Goal: Navigation & Orientation: Find specific page/section

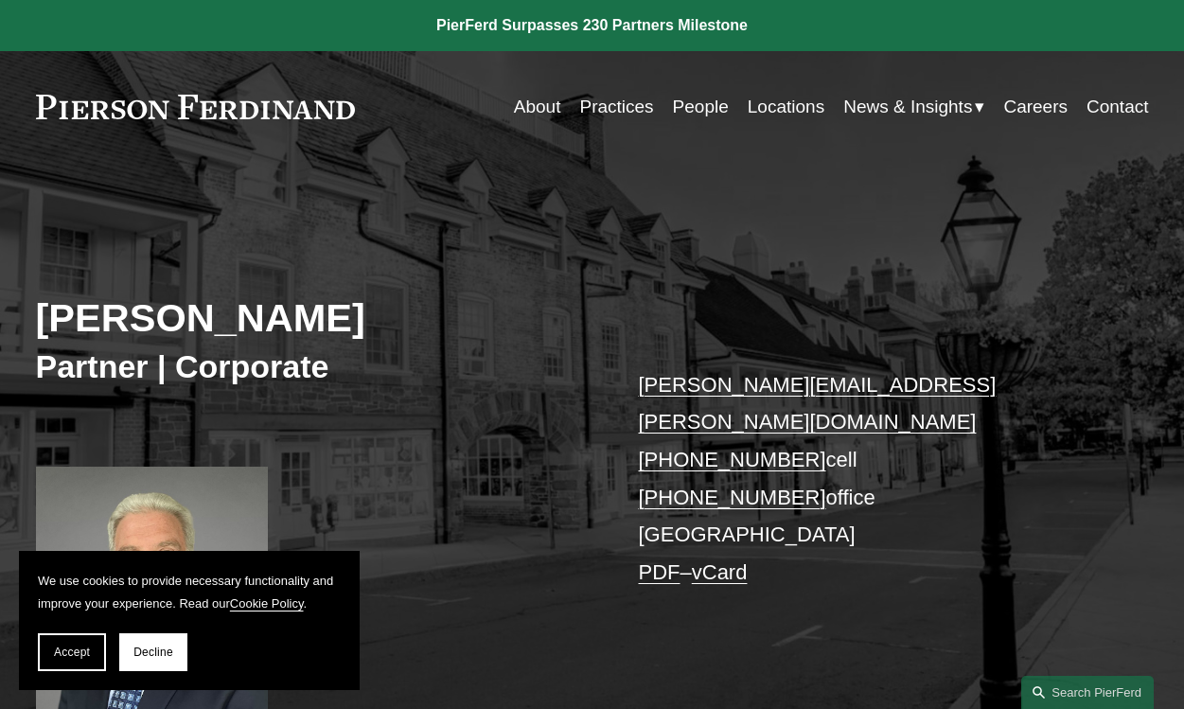
click at [628, 105] on link "Practices" at bounding box center [616, 107] width 74 height 36
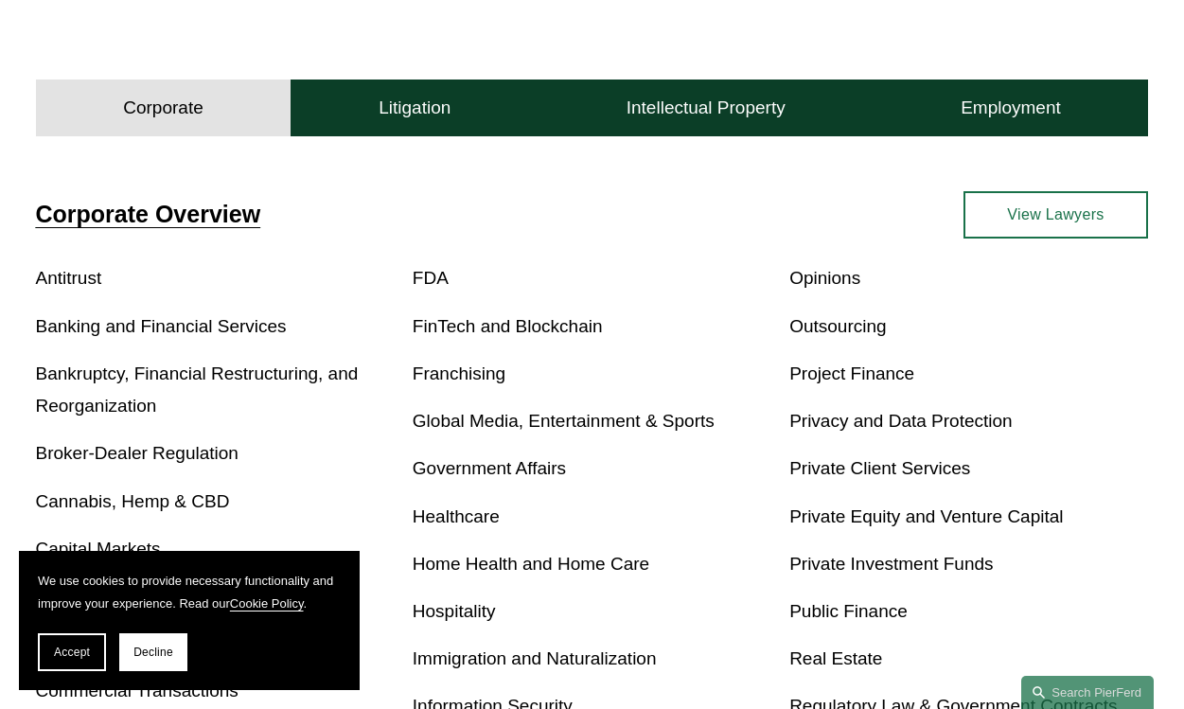
scroll to position [483, 0]
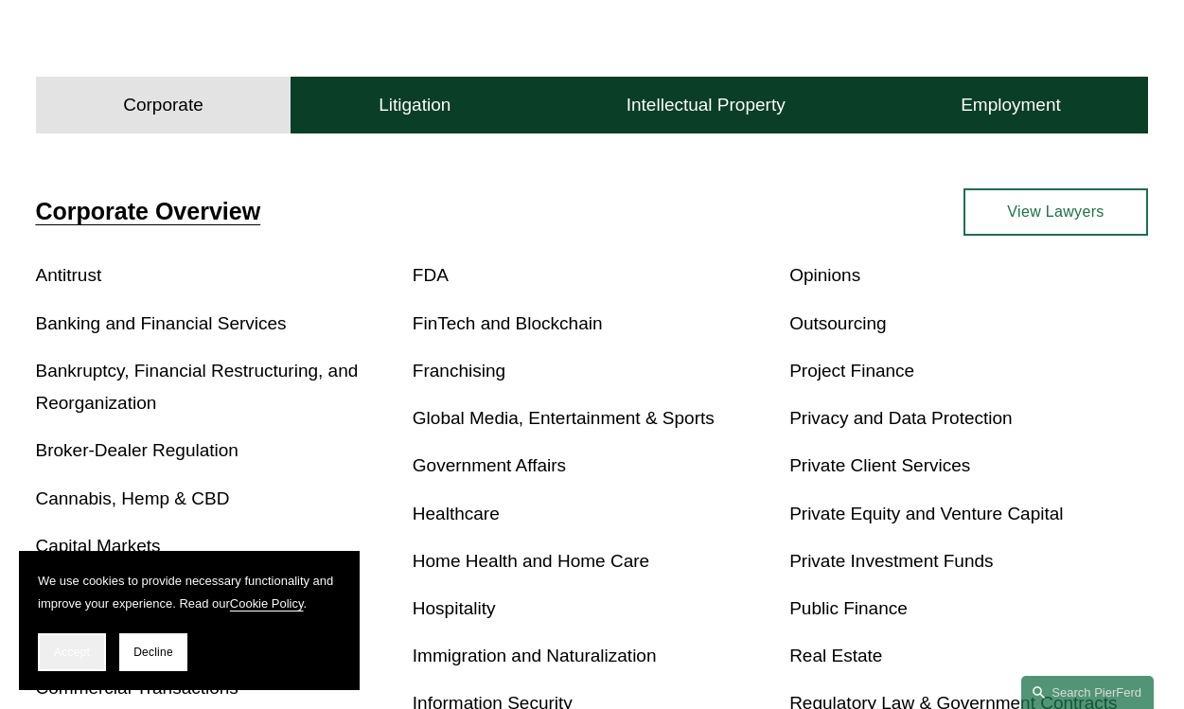
click at [72, 649] on span "Accept" at bounding box center [72, 651] width 36 height 13
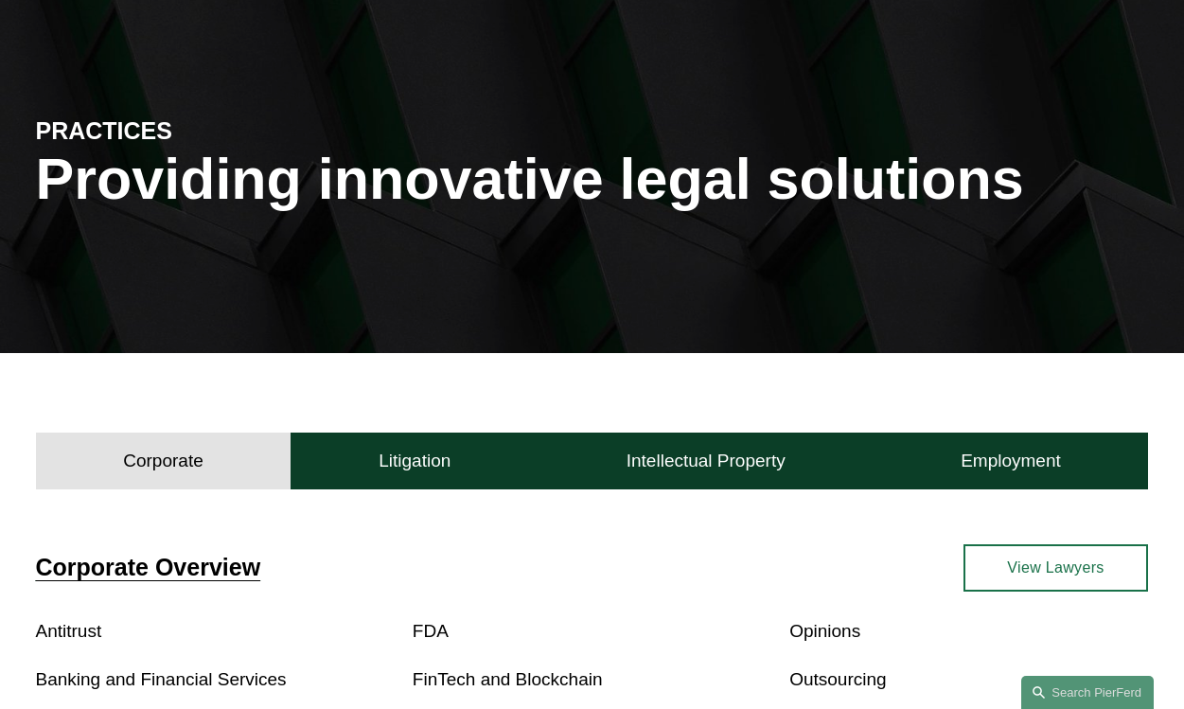
scroll to position [0, 0]
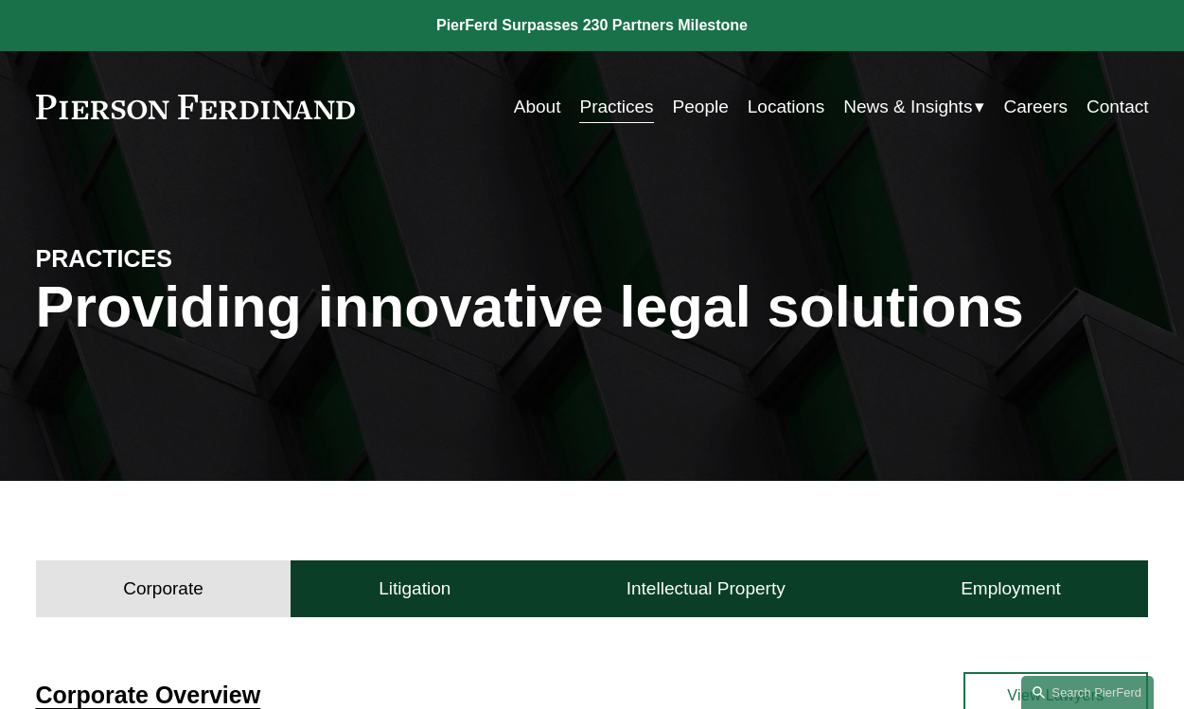
click at [1042, 106] on link "Careers" at bounding box center [1035, 107] width 64 height 36
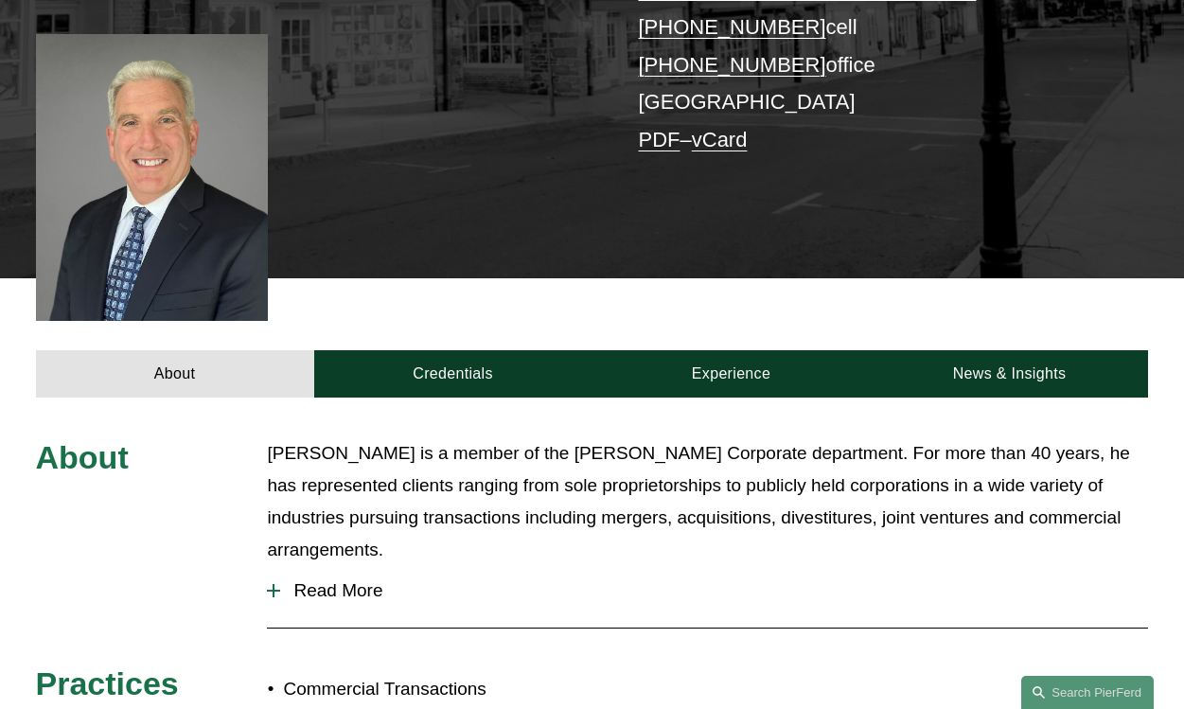
scroll to position [434, 0]
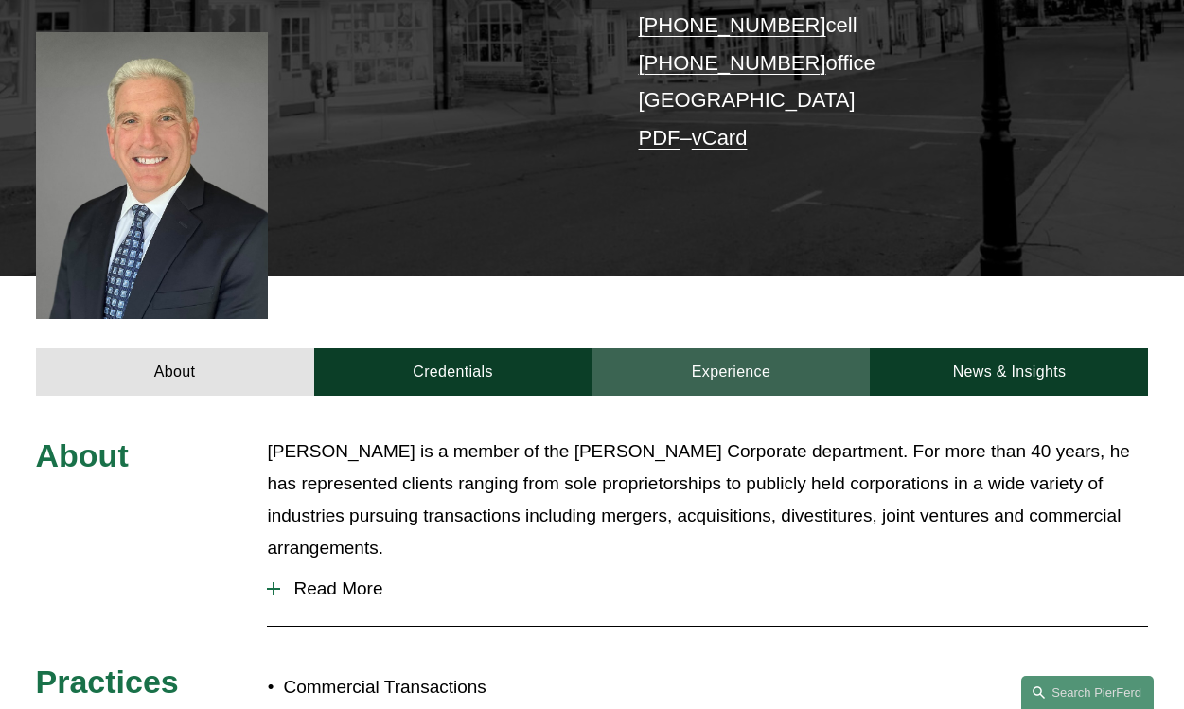
click at [732, 348] on link "Experience" at bounding box center [730, 372] width 278 height 48
